Goal: Obtain resource: Download file/media

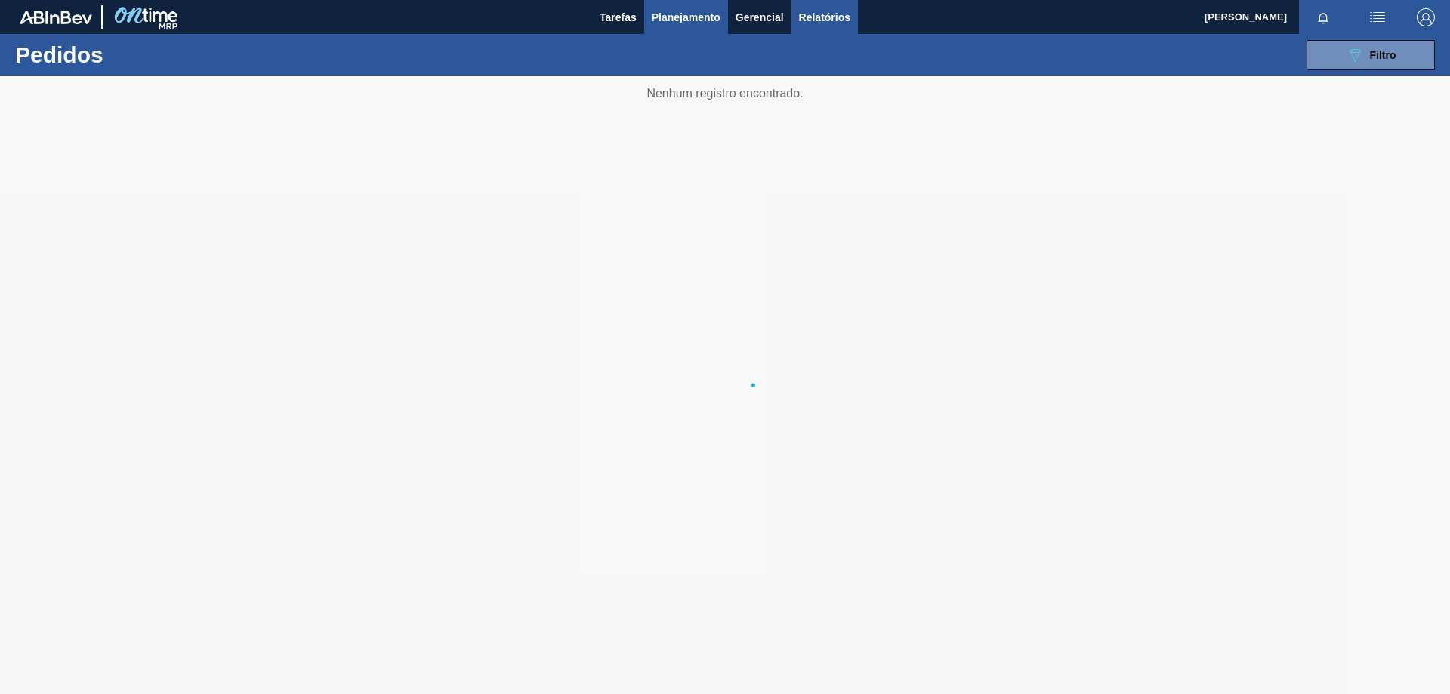
click at [827, 16] on span "Relatórios" at bounding box center [824, 17] width 51 height 18
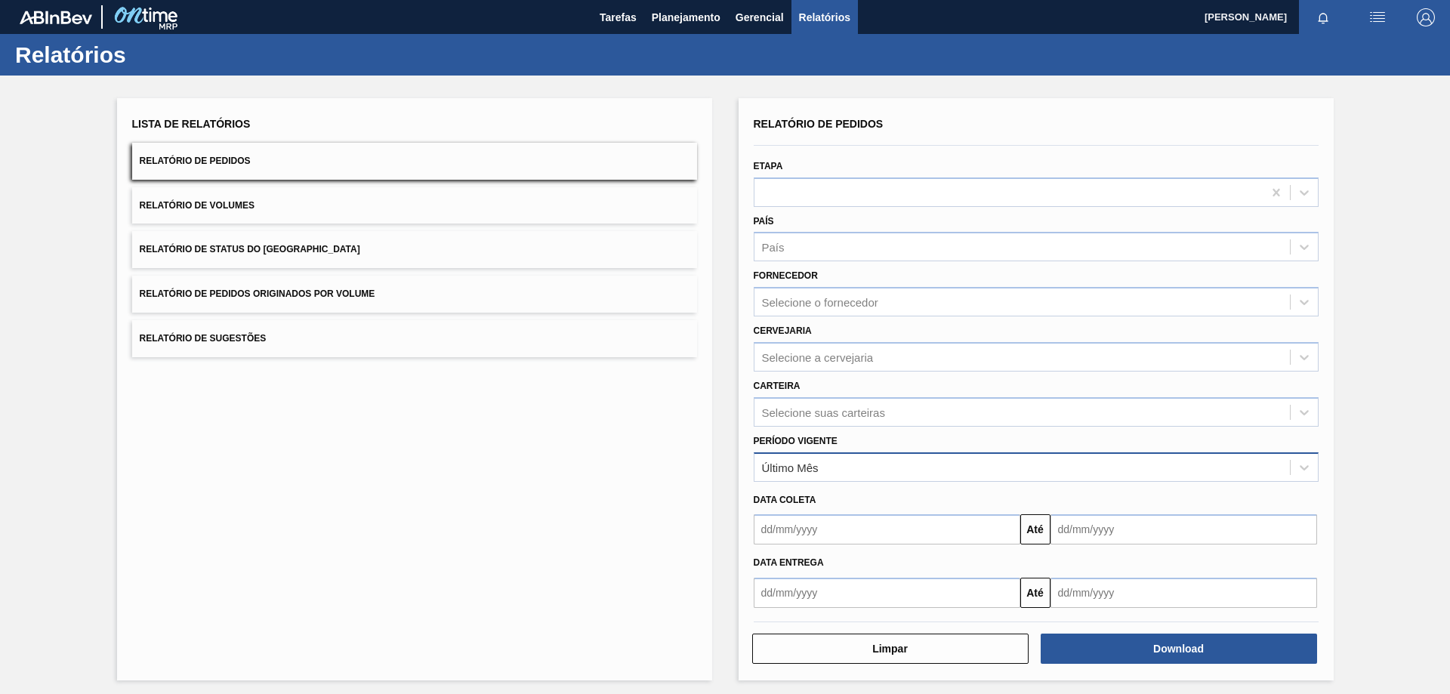
click at [821, 464] on div "Último Mês" at bounding box center [1021, 467] width 535 height 22
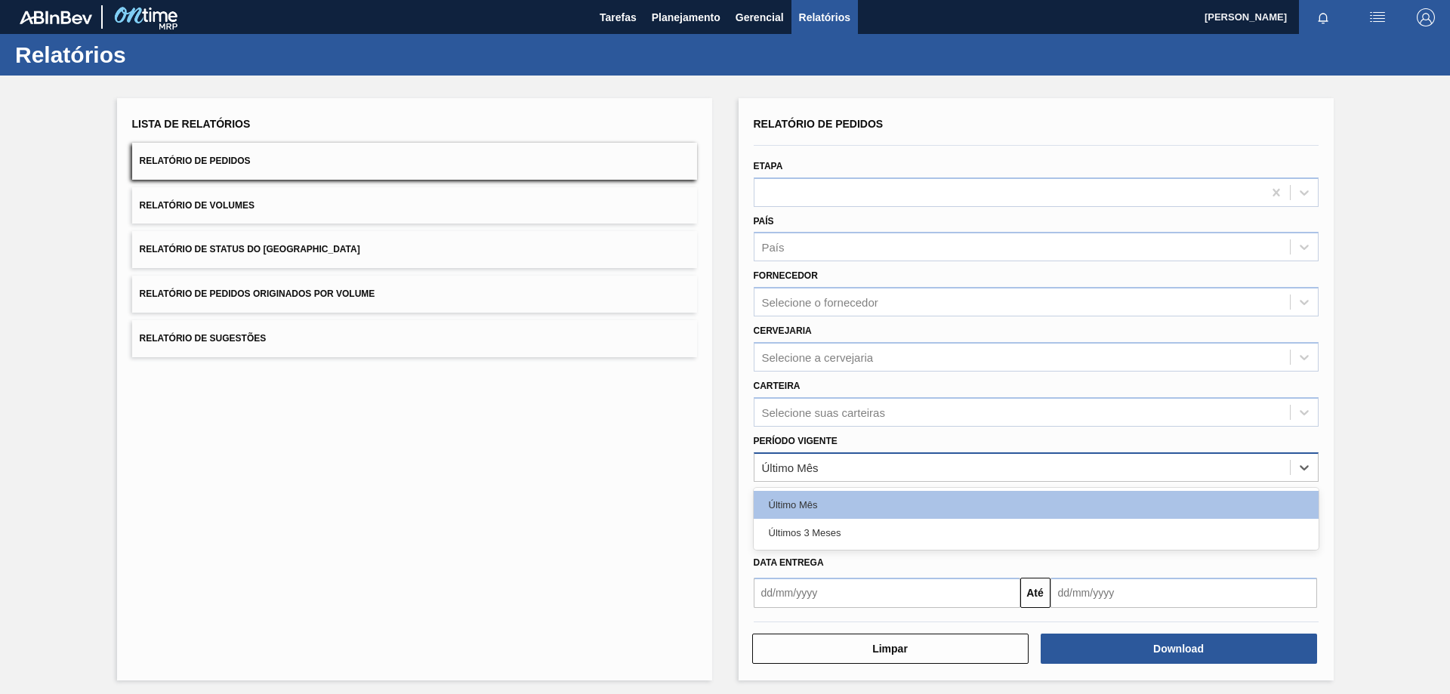
type Vigente "g"
click at [870, 399] on div "Selecione suas carteiras" at bounding box center [1036, 411] width 565 height 29
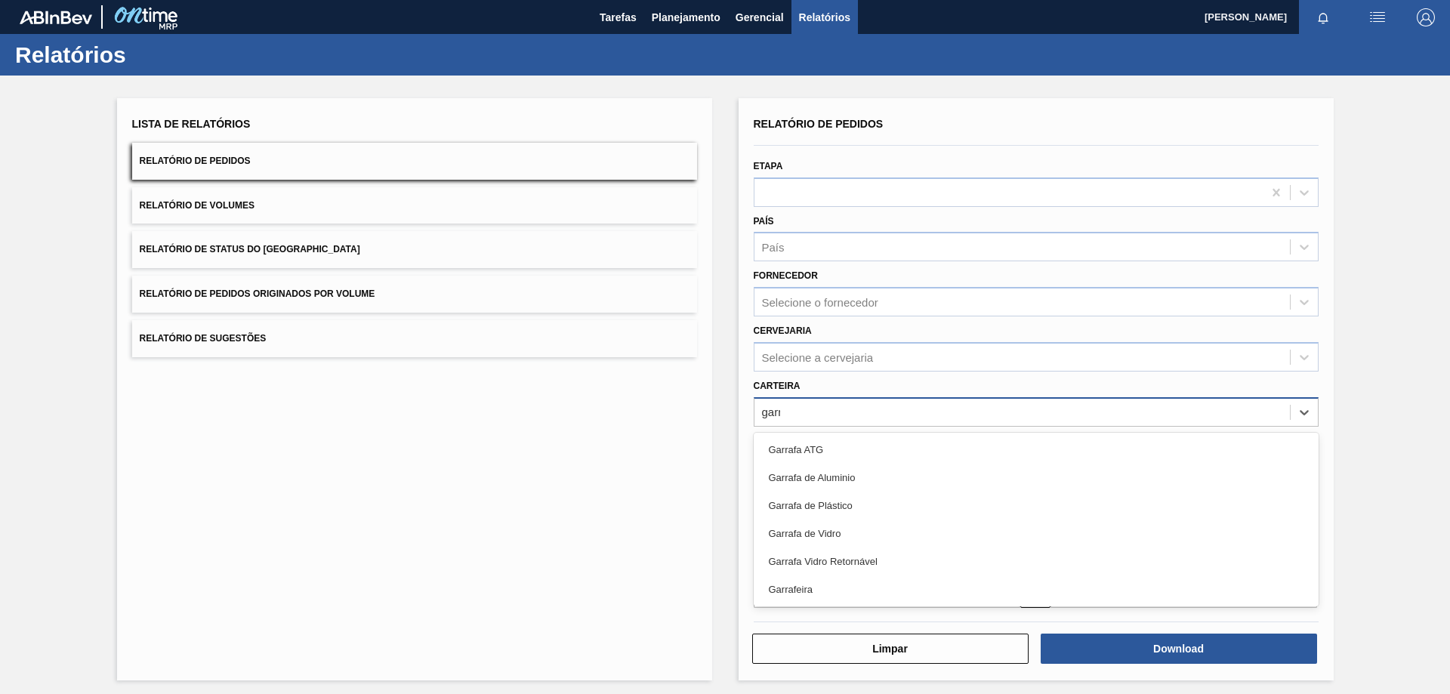
type input "garra"
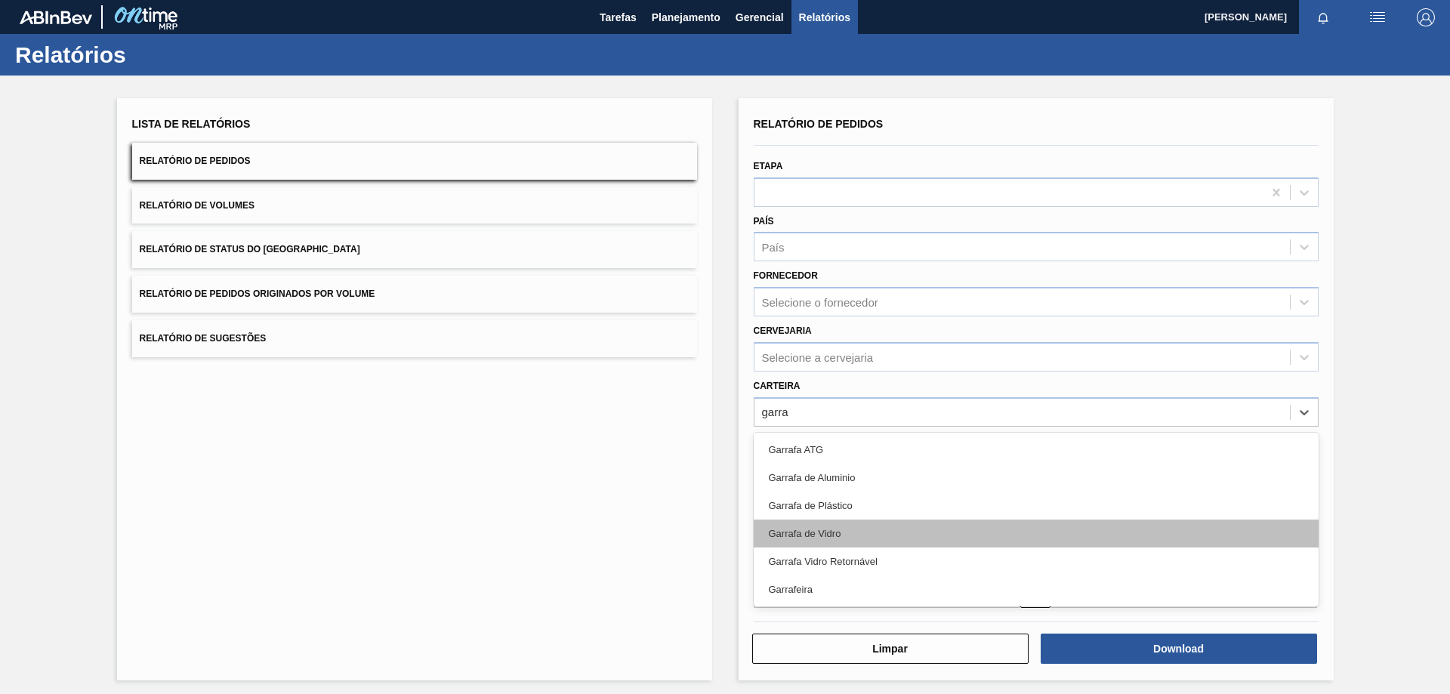
click at [829, 522] on div "Garrafa de Vidro" at bounding box center [1036, 534] width 565 height 28
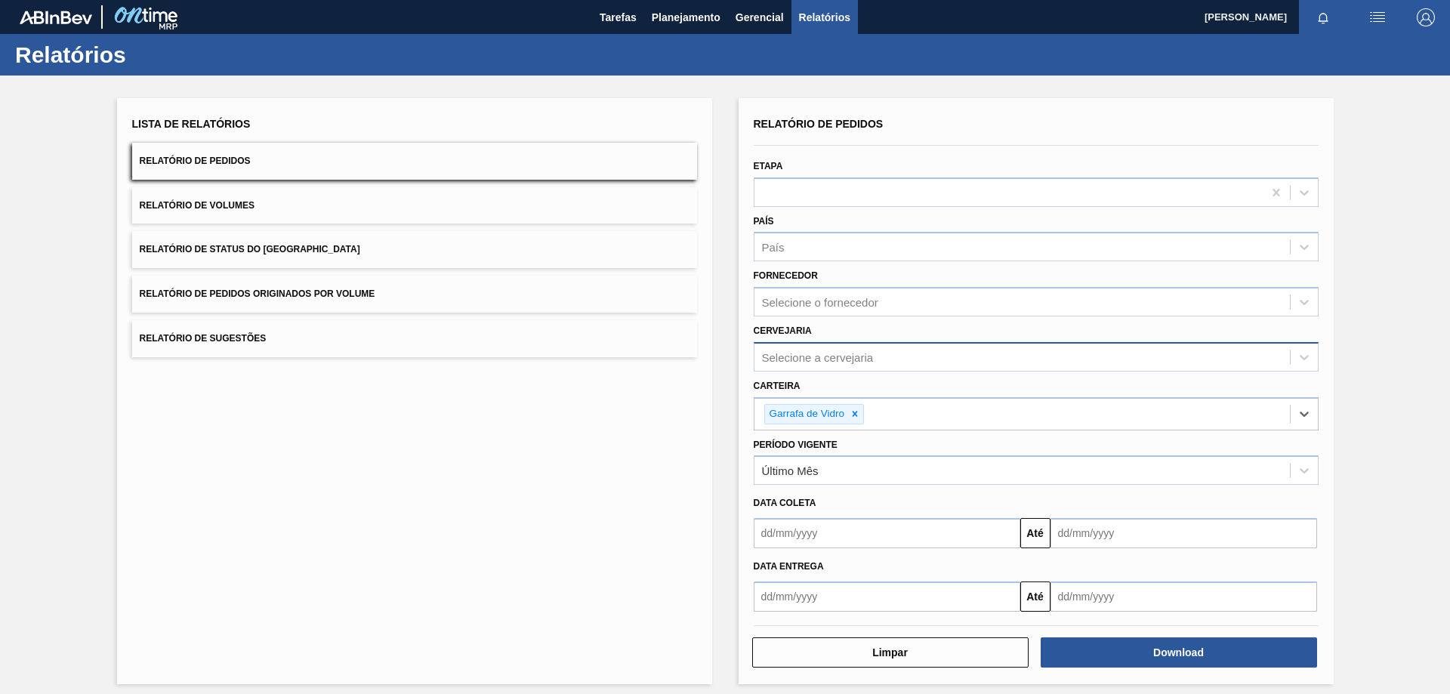
click at [801, 344] on div "Selecione a cervejaria" at bounding box center [1036, 356] width 565 height 29
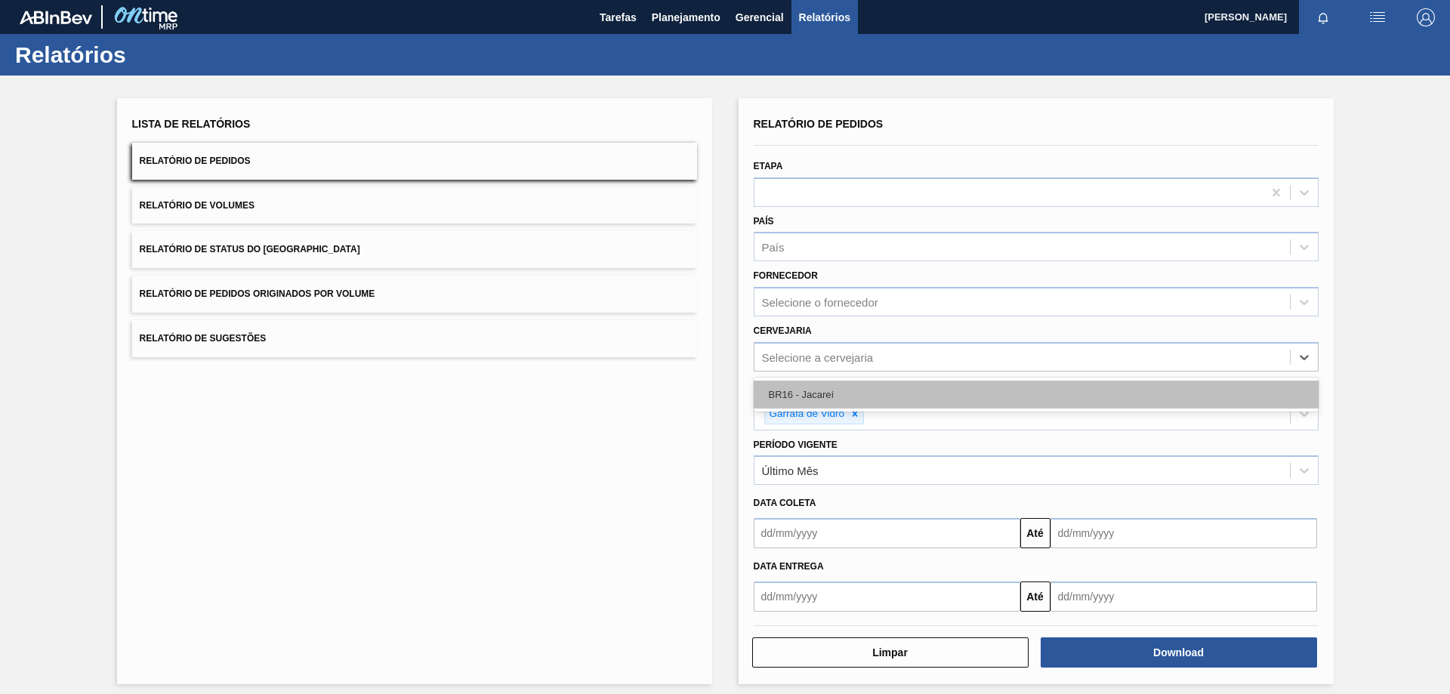
click at [791, 396] on div "BR16 - Jacareí" at bounding box center [1036, 395] width 565 height 28
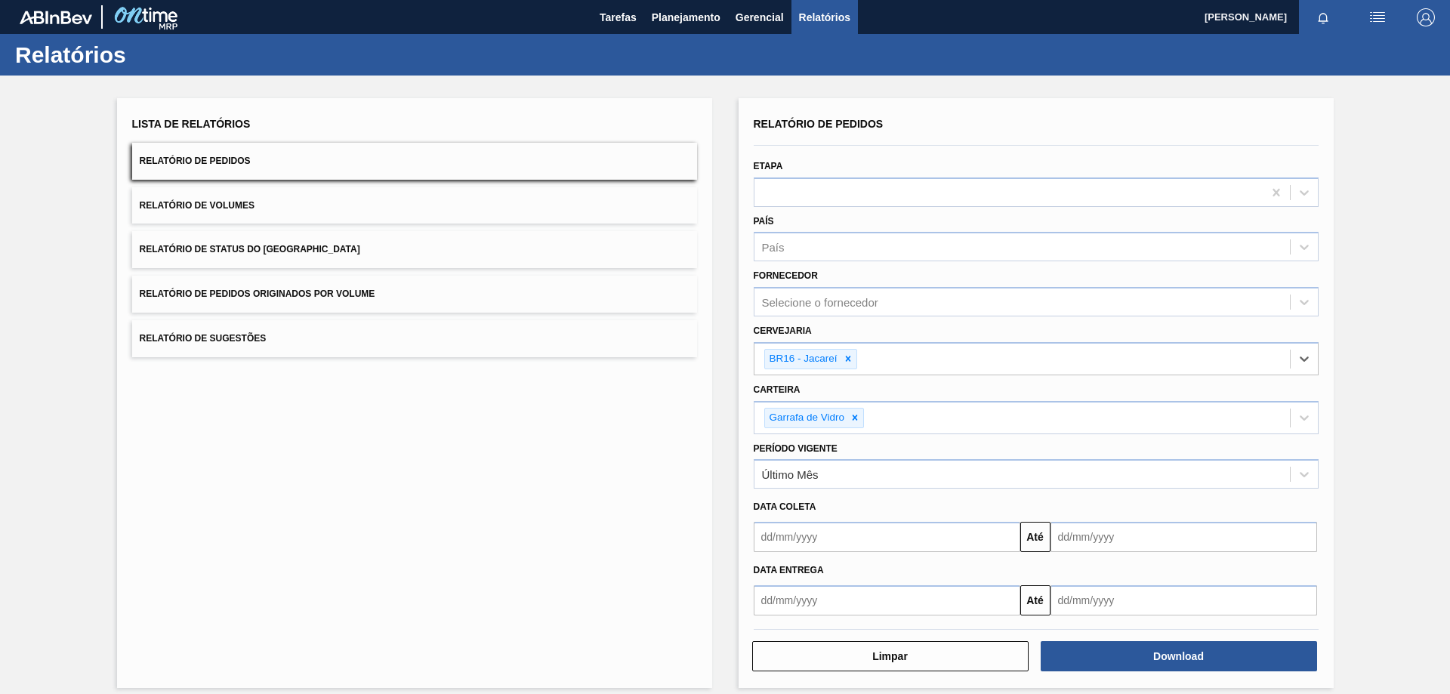
click at [776, 538] on input "text" at bounding box center [887, 537] width 267 height 30
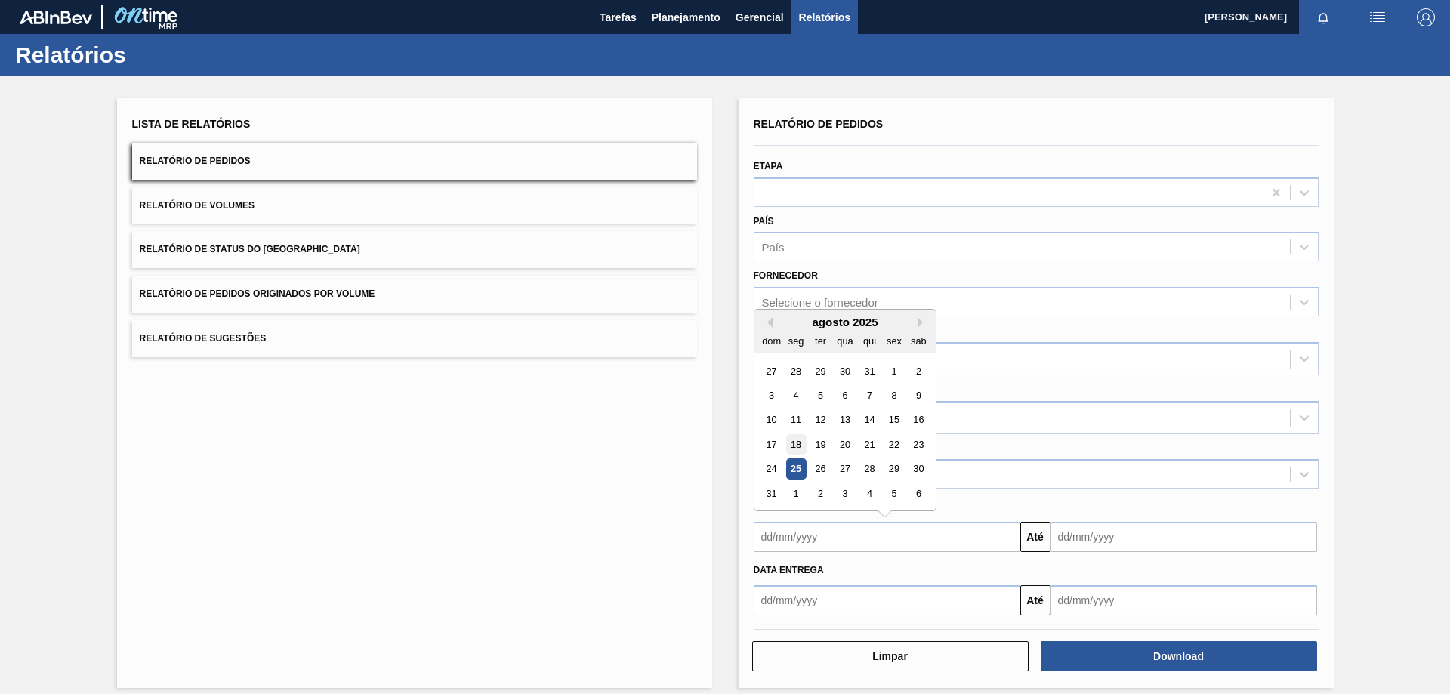
click at [794, 444] on div "18" at bounding box center [795, 444] width 20 height 20
type input "18/08/2025"
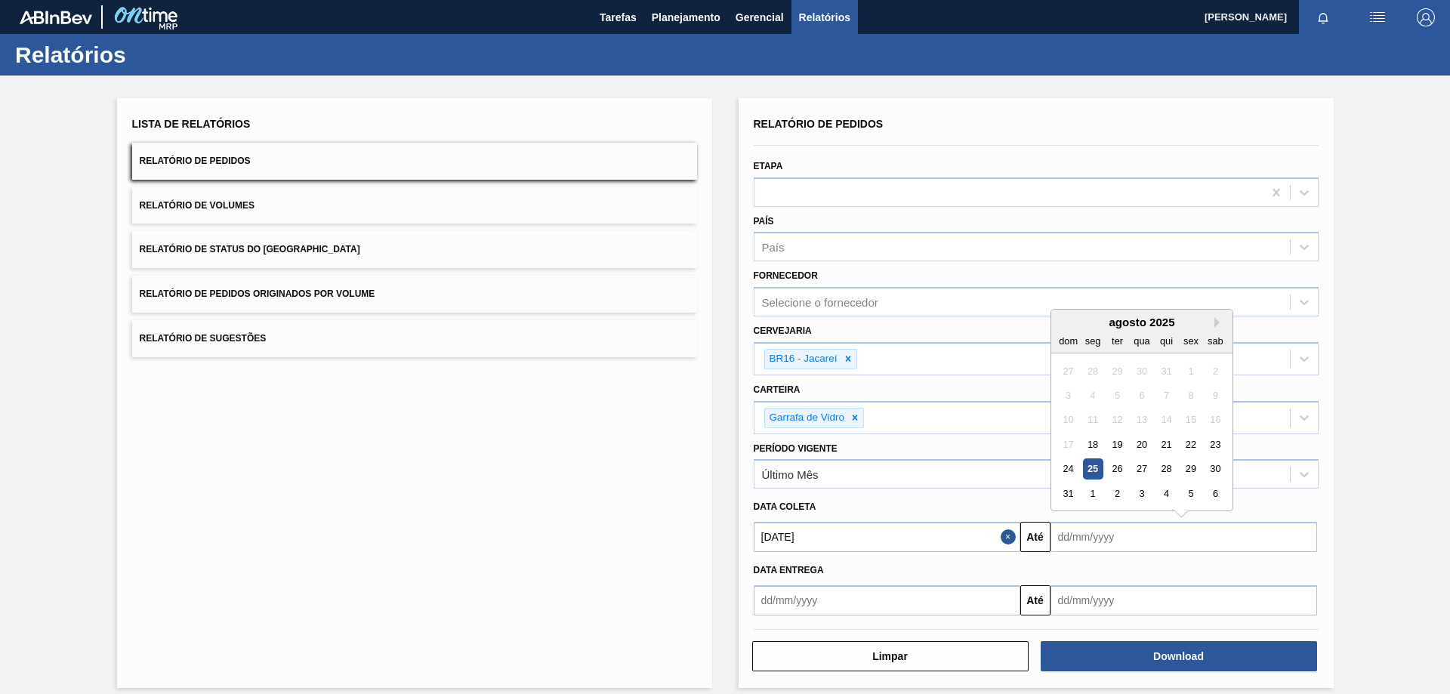
click at [1102, 550] on input "text" at bounding box center [1183, 537] width 267 height 30
click at [1063, 491] on div "31" at bounding box center [1068, 493] width 20 height 20
type input "31/08/2025"
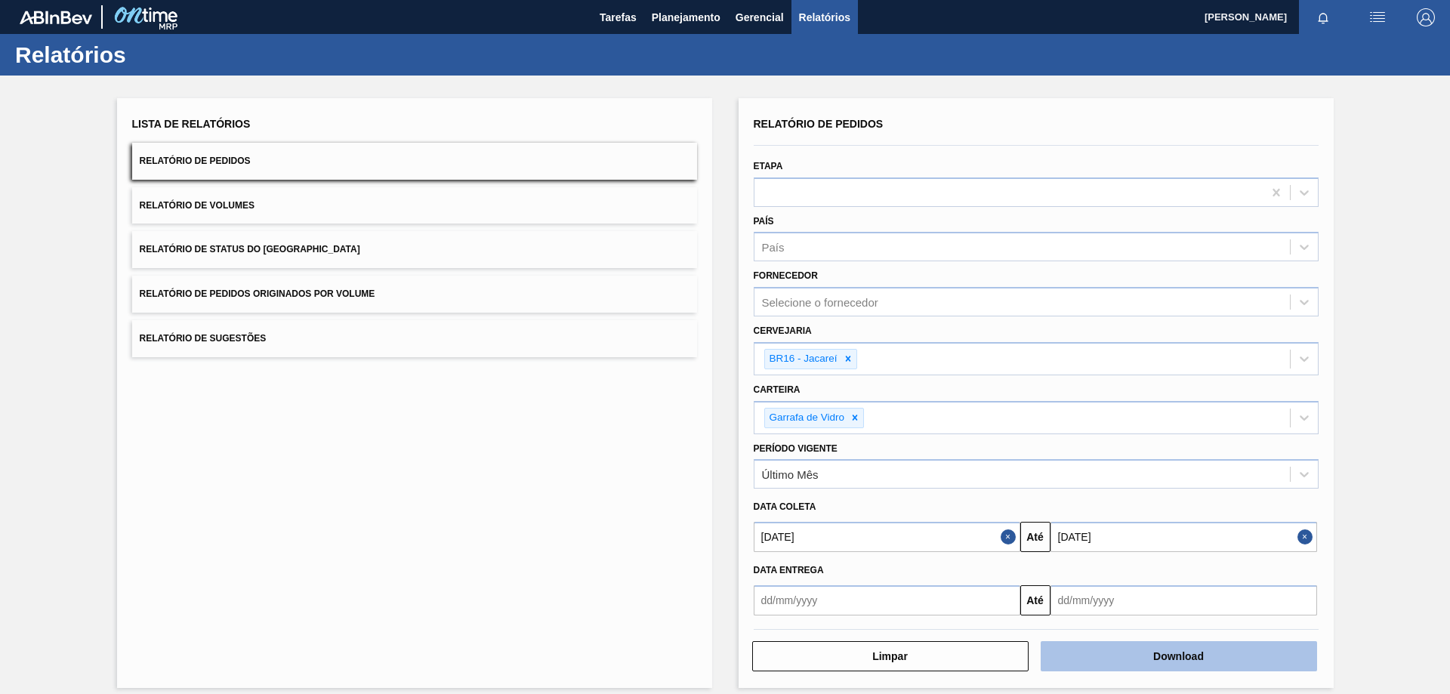
click at [1143, 652] on button "Download" at bounding box center [1179, 656] width 276 height 30
